Goal: Transaction & Acquisition: Purchase product/service

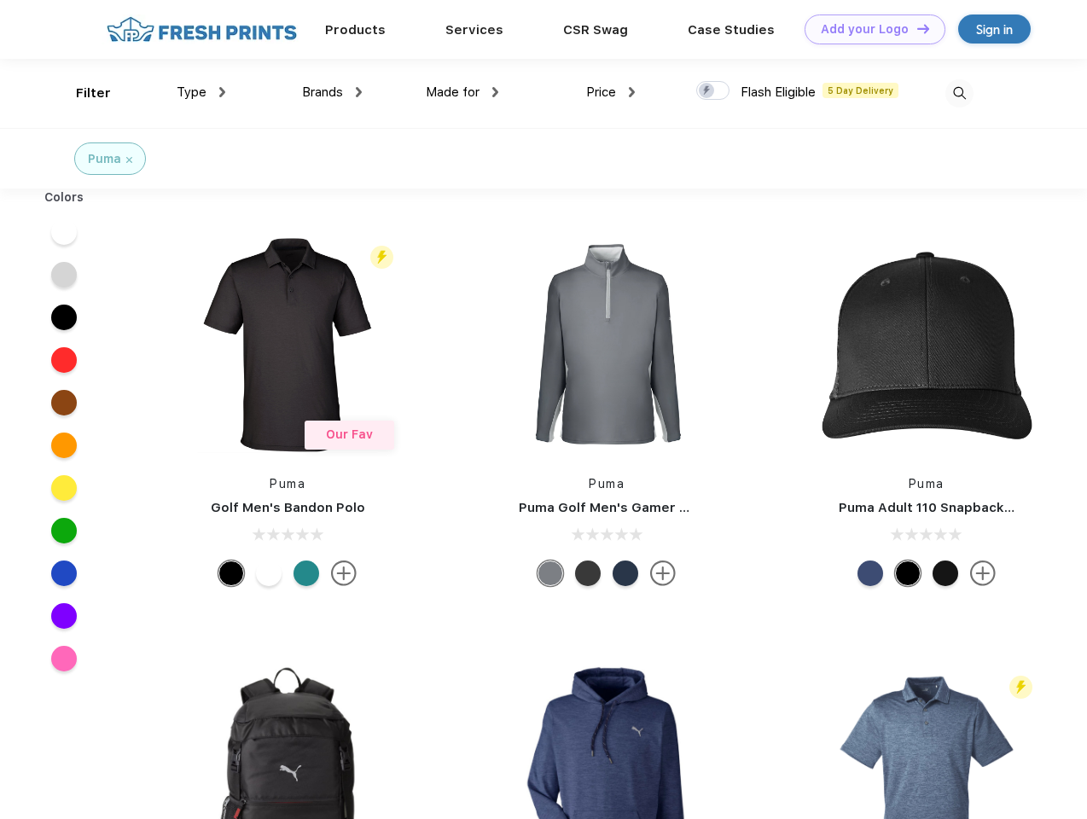
click at [868, 29] on link "Add your Logo Design Tool" at bounding box center [874, 29] width 141 height 30
click at [0, 0] on div "Design Tool" at bounding box center [0, 0] width 0 height 0
click at [915, 28] on link "Add your Logo Design Tool" at bounding box center [874, 29] width 141 height 30
click at [82, 93] on div "Filter" at bounding box center [93, 94] width 35 height 20
click at [201, 92] on span "Type" at bounding box center [192, 91] width 30 height 15
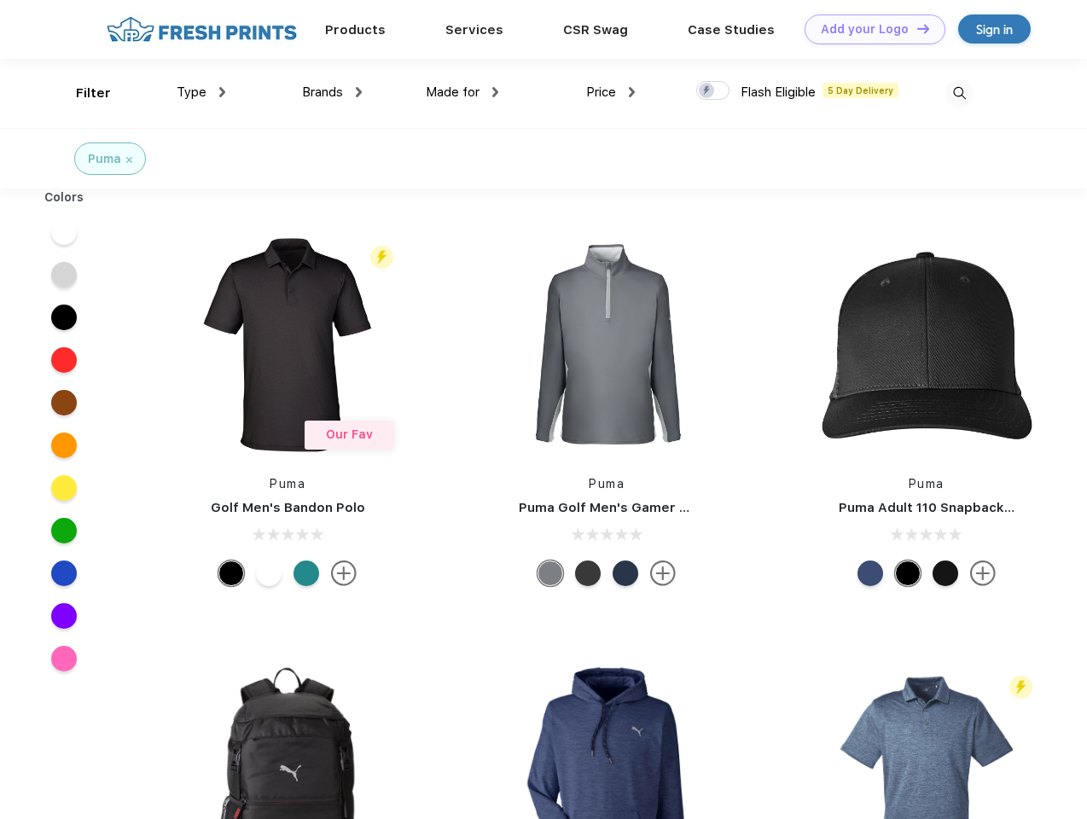
click at [332, 92] on span "Brands" at bounding box center [322, 91] width 41 height 15
click at [462, 92] on span "Made for" at bounding box center [453, 91] width 54 height 15
click at [611, 92] on span "Price" at bounding box center [601, 91] width 30 height 15
click at [713, 91] on div at bounding box center [712, 90] width 33 height 19
click at [707, 91] on input "checkbox" at bounding box center [701, 85] width 11 height 11
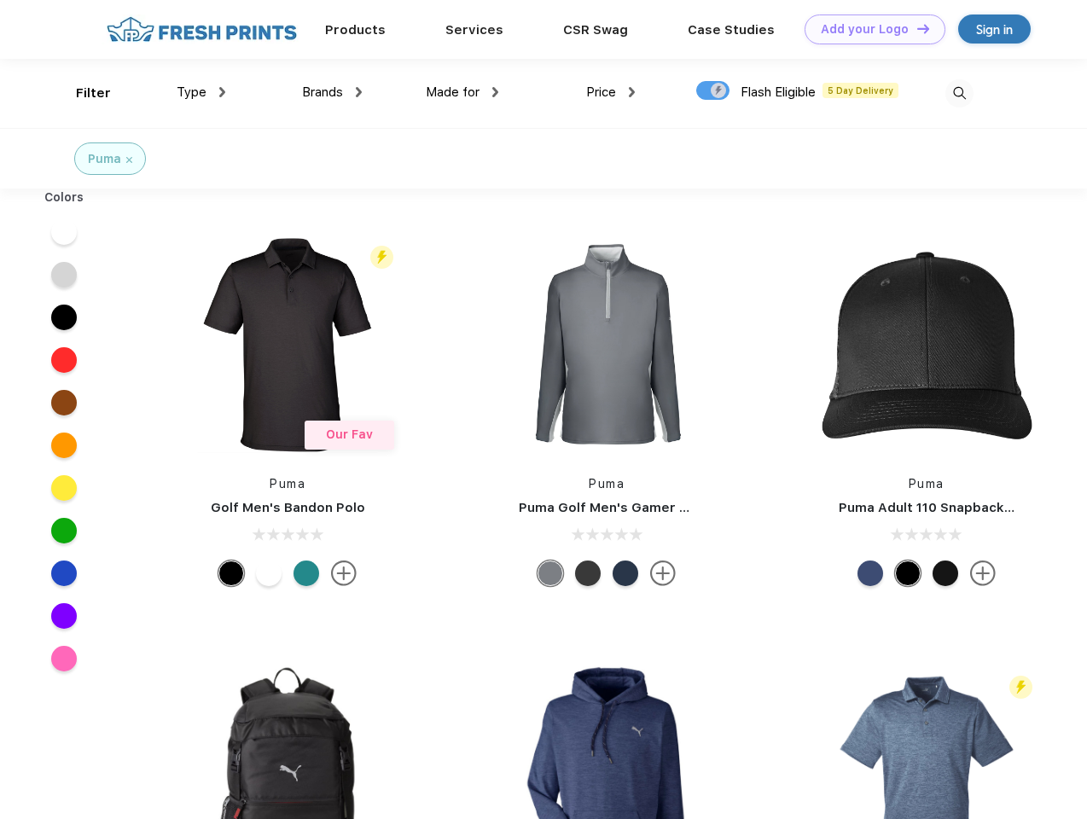
click at [959, 93] on img at bounding box center [959, 93] width 28 height 28
